Goal: Task Accomplishment & Management: Manage account settings

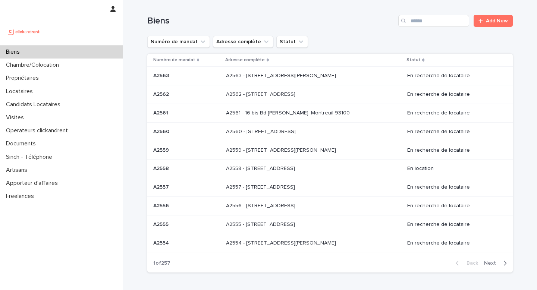
click at [268, 101] on td "A2562 - [STREET_ADDRESS][GEOGRAPHIC_DATA] A2562 - [STREET_ADDRESS]" at bounding box center [313, 94] width 181 height 19
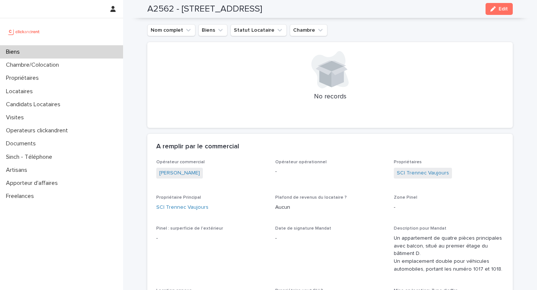
scroll to position [316, 0]
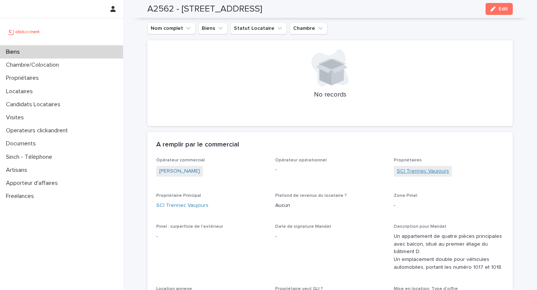
click at [431, 169] on link "SCI Trennec Vaujours" at bounding box center [423, 172] width 52 height 8
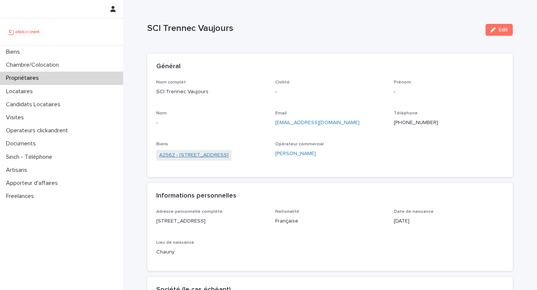
click at [182, 153] on link "A2562 - [STREET_ADDRESS]" at bounding box center [193, 156] width 69 height 8
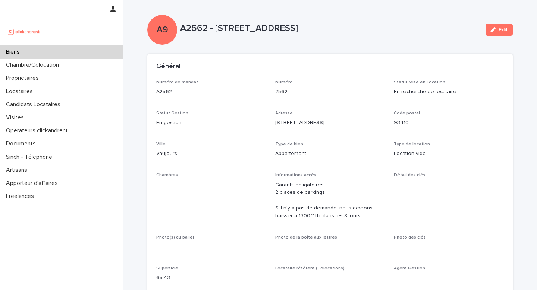
drag, startPoint x: 179, startPoint y: 29, endPoint x: 393, endPoint y: 23, distance: 213.2
click at [393, 23] on div "A9 A2562 - [STREET_ADDRESS] Edit" at bounding box center [330, 30] width 366 height 30
copy div "A9 A2562 - [STREET_ADDRESS]"
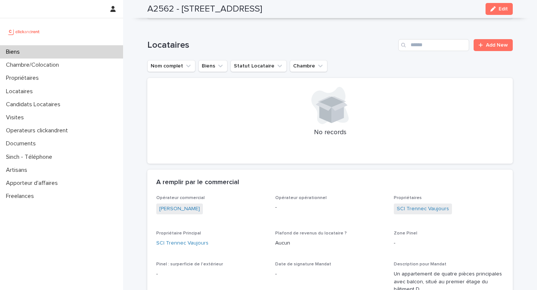
scroll to position [284, 0]
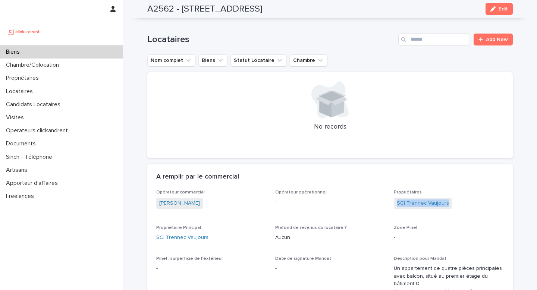
copy link "SCI Trennec Vaujours"
drag, startPoint x: 461, startPoint y: 206, endPoint x: 395, endPoint y: 207, distance: 65.7
click at [395, 207] on div "SCI Trennec Vaujours" at bounding box center [449, 204] width 110 height 12
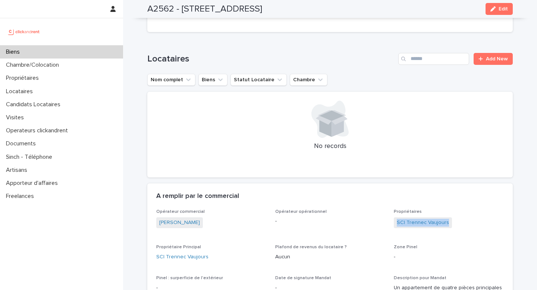
scroll to position [255, 0]
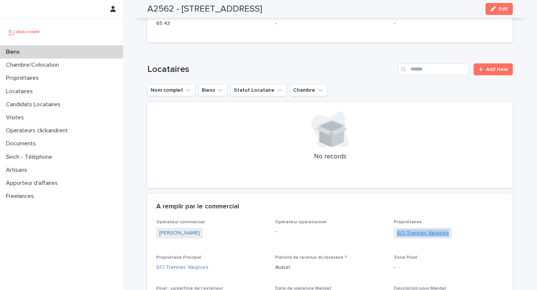
click at [440, 237] on link "SCI Trennec Vaujours" at bounding box center [423, 234] width 52 height 8
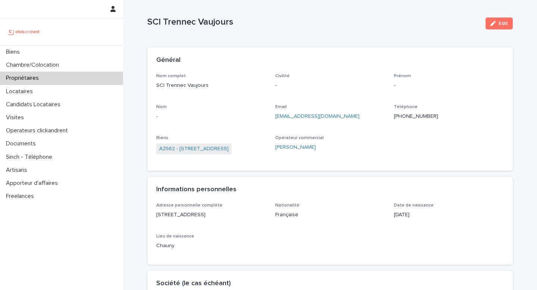
scroll to position [11, 0]
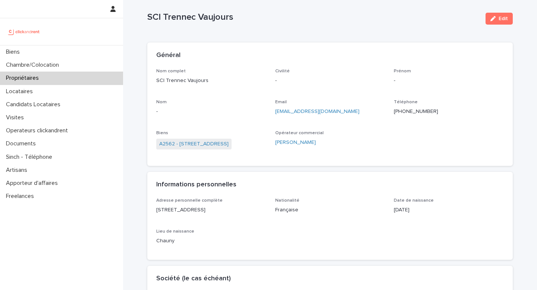
drag, startPoint x: 265, startPoint y: 208, endPoint x: 157, endPoint y: 208, distance: 108.2
click at [157, 208] on p "[STREET_ADDRESS]" at bounding box center [211, 210] width 110 height 8
copy p "[STREET_ADDRESS]"
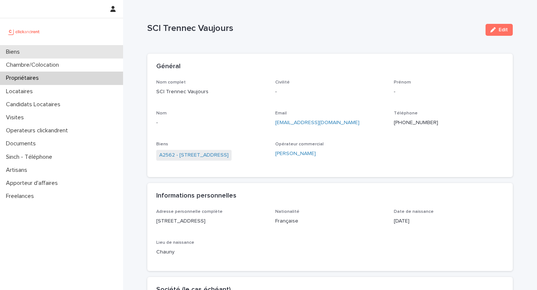
click at [22, 54] on p "Biens" at bounding box center [14, 52] width 23 height 7
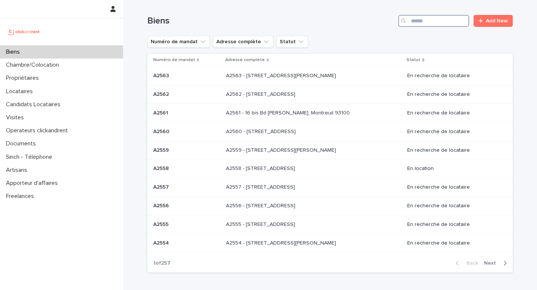
click at [417, 24] on input "Search" at bounding box center [434, 21] width 71 height 12
paste input "*****"
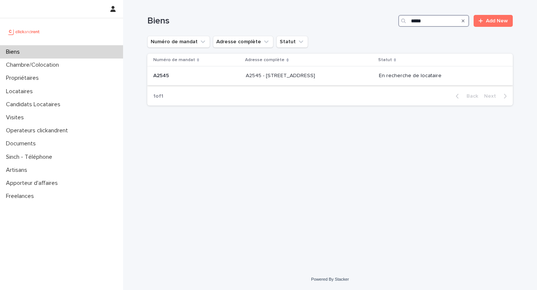
type input "*****"
click at [315, 77] on p "A2545 - [STREET_ADDRESS]" at bounding box center [281, 75] width 71 height 8
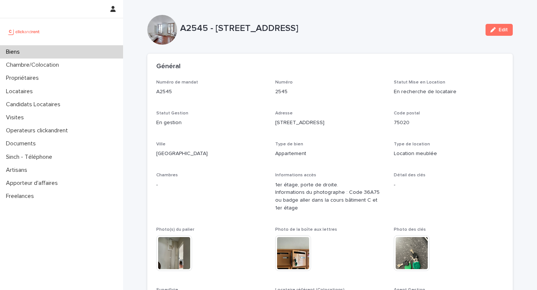
click at [38, 55] on div "Biens" at bounding box center [61, 52] width 123 height 13
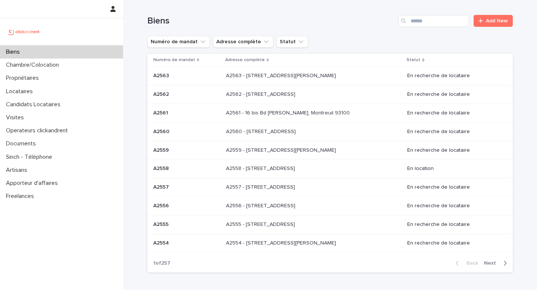
click at [269, 96] on p "A2562 - [STREET_ADDRESS]" at bounding box center [261, 94] width 71 height 8
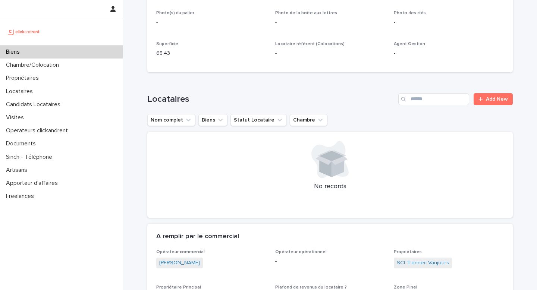
scroll to position [364, 0]
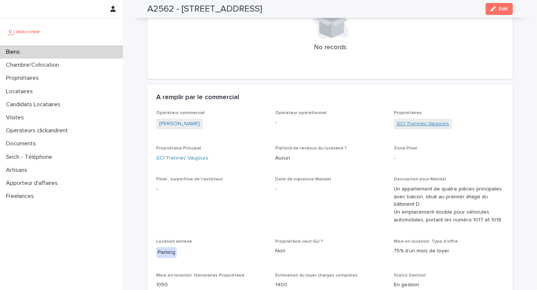
click at [405, 124] on link "SCI Trennec Vaujours" at bounding box center [423, 124] width 52 height 8
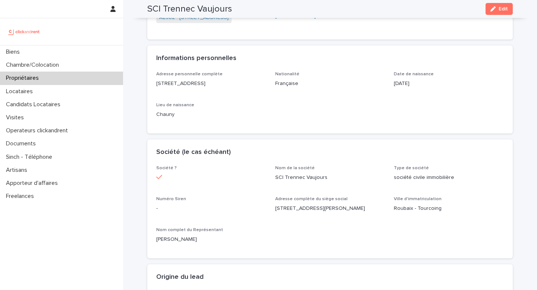
scroll to position [138, 0]
drag, startPoint x: 157, startPoint y: 80, endPoint x: 263, endPoint y: 80, distance: 105.6
click at [263, 80] on p "[STREET_ADDRESS]" at bounding box center [211, 83] width 110 height 8
copy p "[STREET_ADDRESS]"
click at [504, 15] on div "SCI Trennec Vaujours Edit" at bounding box center [330, 9] width 366 height 18
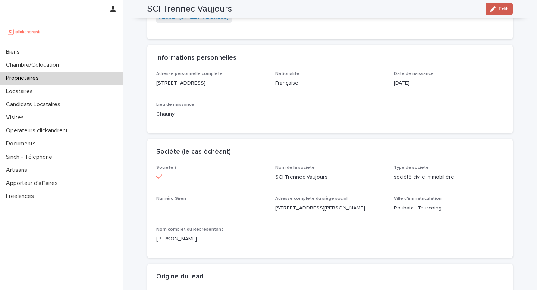
click at [502, 14] on button "Edit" at bounding box center [499, 9] width 27 height 12
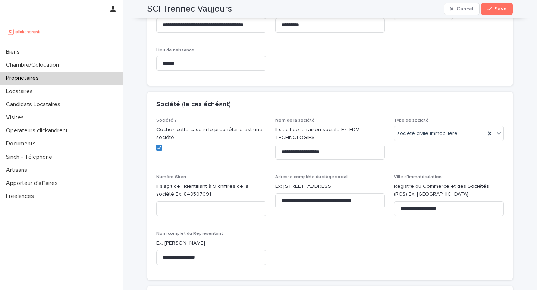
scroll to position [266, 0]
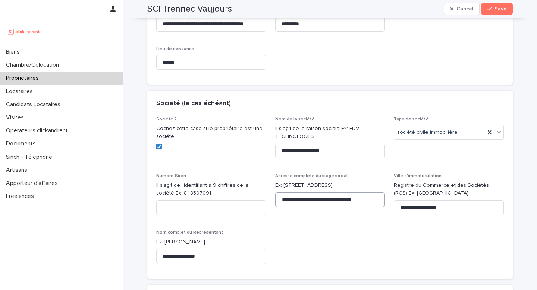
click at [313, 207] on input "**********" at bounding box center [330, 200] width 110 height 15
paste input "******"
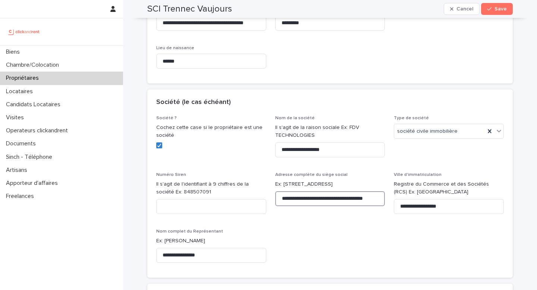
scroll to position [268, 0]
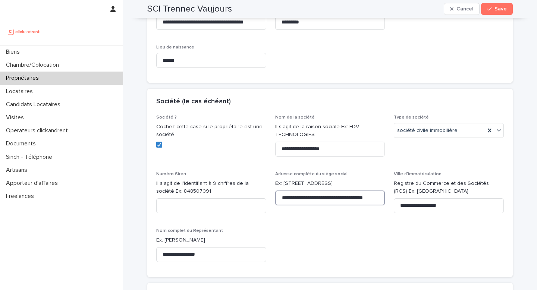
click at [294, 206] on input "**********" at bounding box center [330, 198] width 110 height 15
type input "**********"
click at [496, 9] on span "Save" at bounding box center [501, 8] width 12 height 5
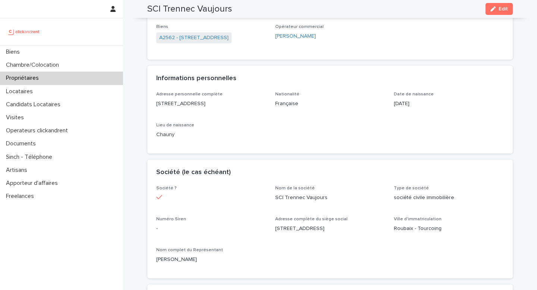
scroll to position [116, 0]
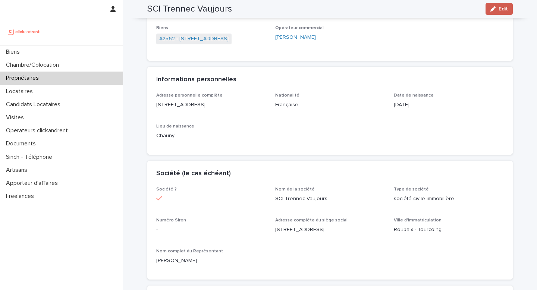
click at [502, 10] on span "Edit" at bounding box center [503, 8] width 9 height 5
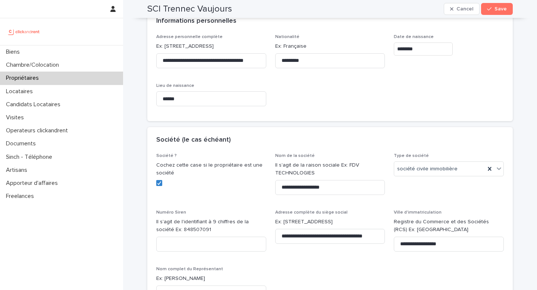
scroll to position [277, 0]
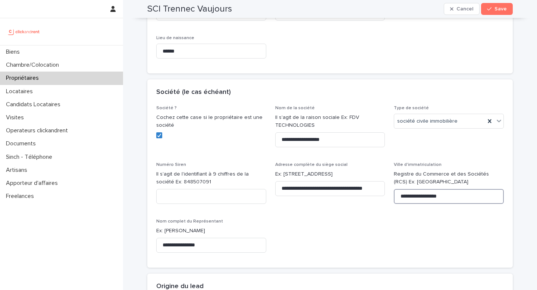
click at [449, 204] on input "**********" at bounding box center [449, 196] width 110 height 15
type input "**"
type input "*"
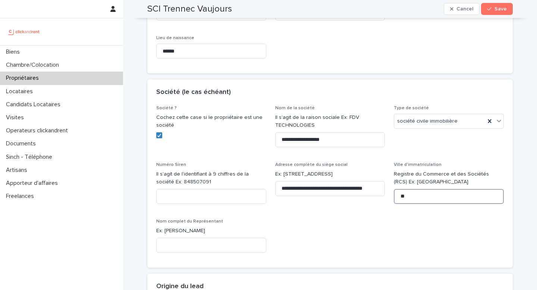
click at [450, 204] on input "**" at bounding box center [449, 196] width 110 height 15
type input "*****"
click at [495, 6] on button "Save" at bounding box center [497, 9] width 32 height 12
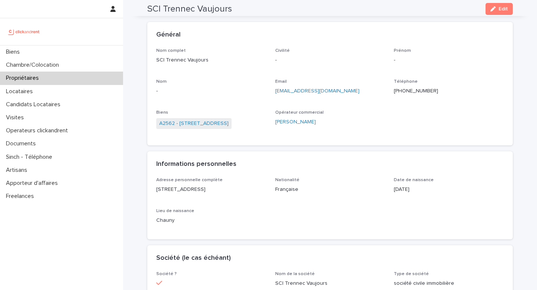
scroll to position [0, 0]
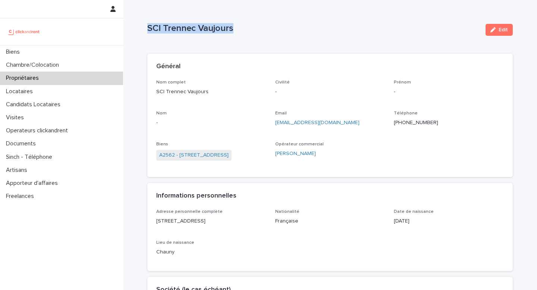
drag, startPoint x: 145, startPoint y: 24, endPoint x: 237, endPoint y: 25, distance: 91.8
copy p "SCI Trennec Vaujours"
click at [194, 157] on link "A2562 - [STREET_ADDRESS]" at bounding box center [193, 156] width 69 height 8
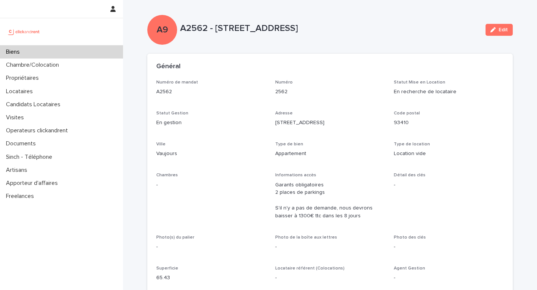
copy p "A2562 - [STREET_ADDRESS]"
drag, startPoint x: 183, startPoint y: 29, endPoint x: 418, endPoint y: 40, distance: 235.0
click at [418, 39] on div "A9 A2562 - [STREET_ADDRESS] Edit" at bounding box center [330, 30] width 366 height 30
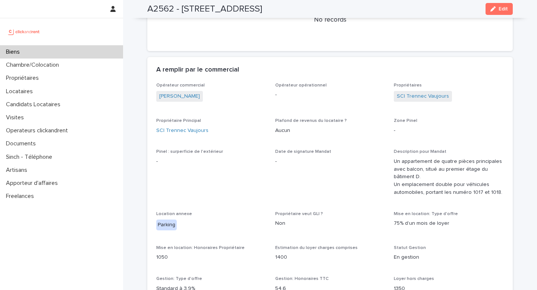
scroll to position [394, 0]
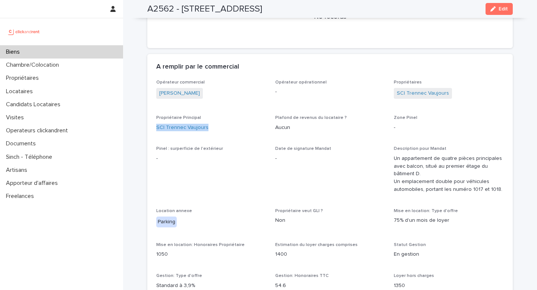
drag, startPoint x: 215, startPoint y: 130, endPoint x: 153, endPoint y: 130, distance: 62.3
copy link "SCI Trennec Vaujours"
